Goal: Information Seeking & Learning: Learn about a topic

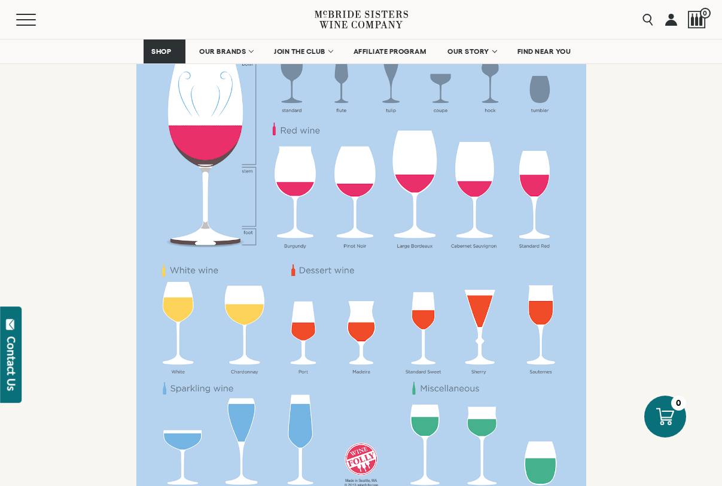
scroll to position [1375, 0]
